Goal: Task Accomplishment & Management: Manage account settings

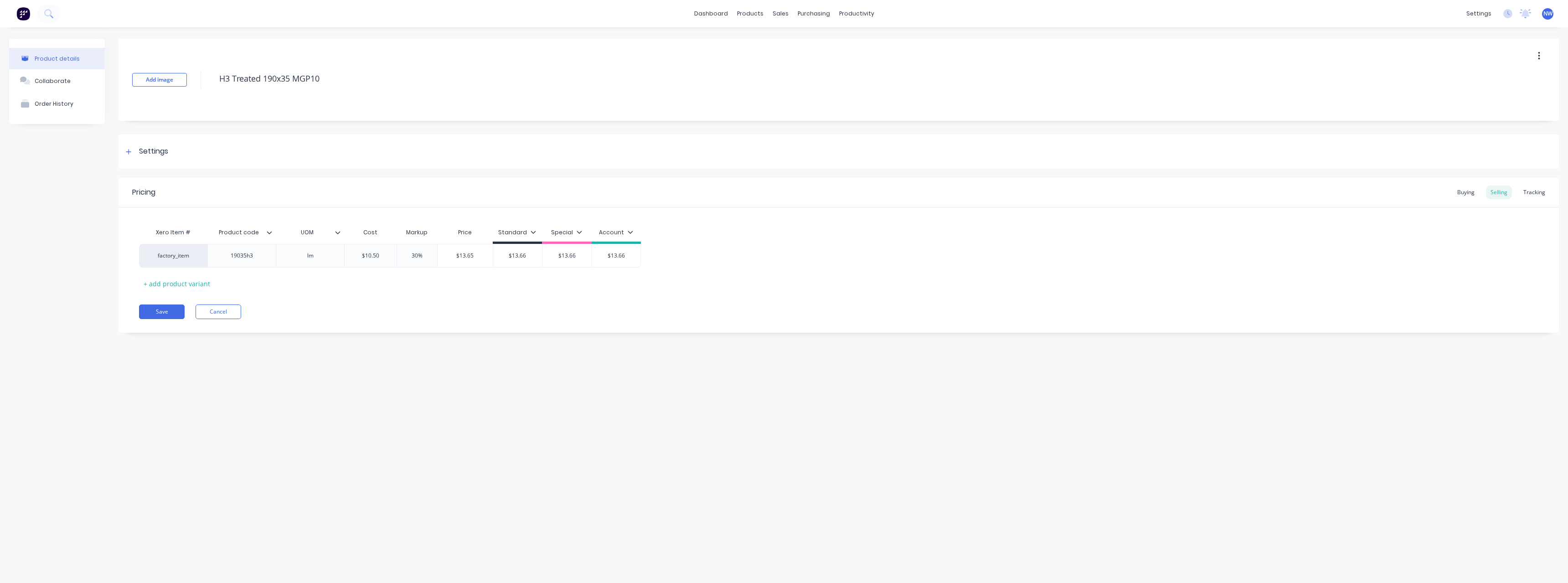
drag, startPoint x: 900, startPoint y: 367, endPoint x: 751, endPoint y: 360, distance: 149.2
click at [877, 362] on div "Product details Collaborate Order History Add image H3 Treated 190x35 MGP10 Set…" at bounding box center [784, 296] width 1568 height 537
click at [239, 307] on button "Cancel" at bounding box center [218, 312] width 46 height 15
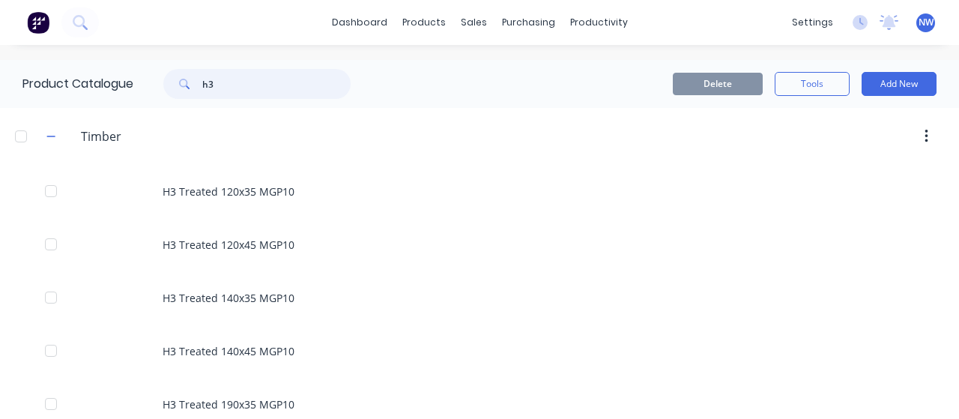
click at [271, 79] on input "h3" at bounding box center [276, 84] width 148 height 30
type input "h"
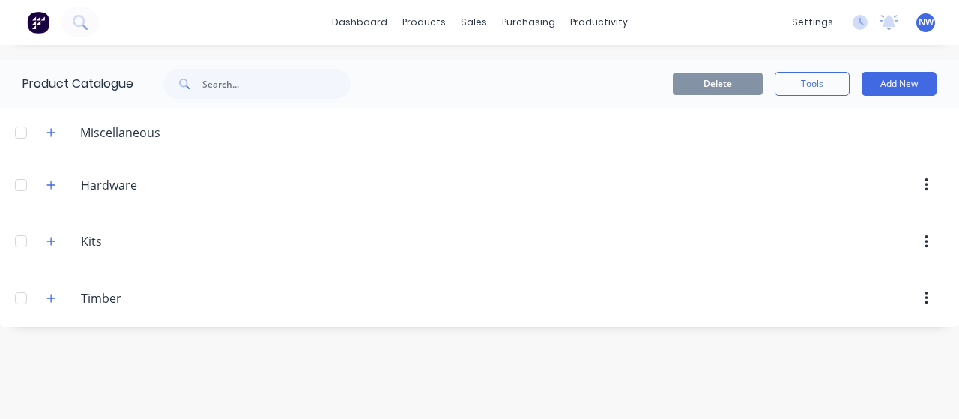
click at [923, 20] on span "NW" at bounding box center [925, 22] width 15 height 13
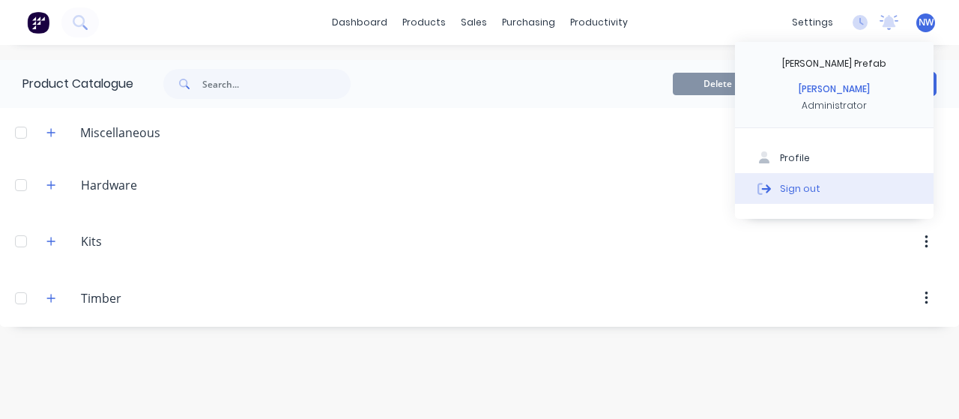
click at [796, 189] on div "Sign out" at bounding box center [800, 187] width 40 height 13
